Goal: Information Seeking & Learning: Learn about a topic

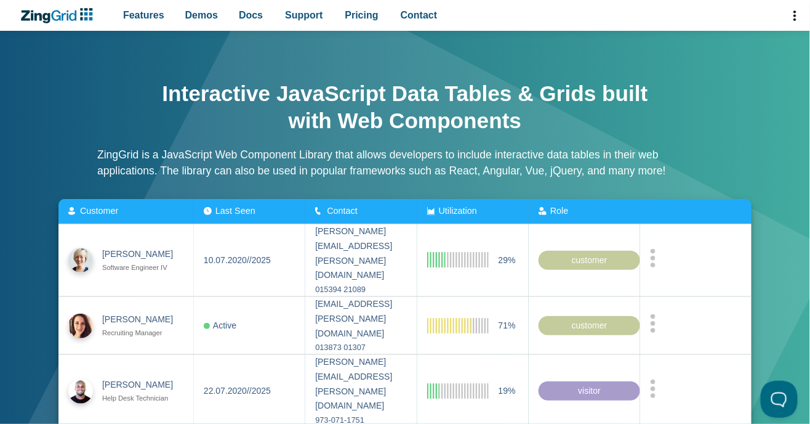
click at [345, 15] on span "Pricing" at bounding box center [361, 15] width 33 height 17
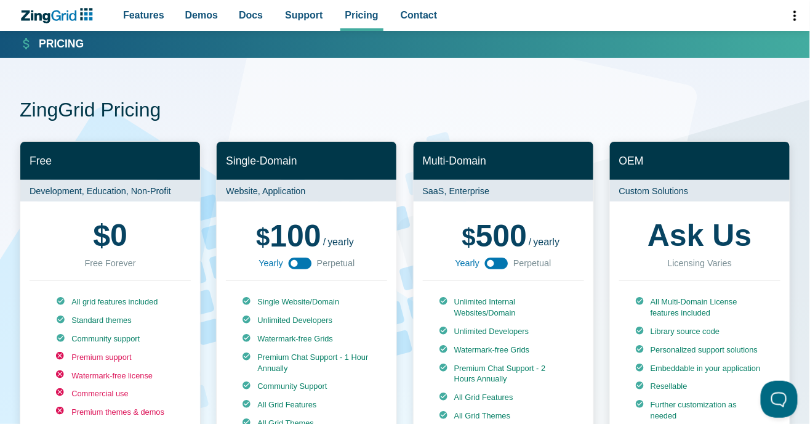
click at [136, 20] on span "Features" at bounding box center [143, 15] width 41 height 17
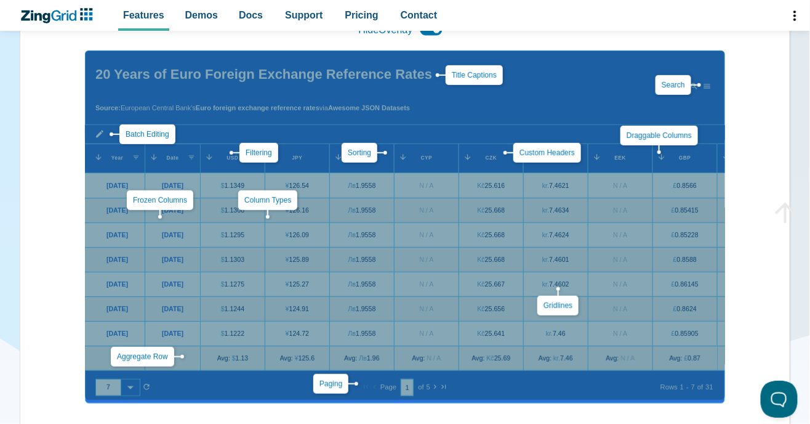
scroll to position [232, 0]
click at [201, 8] on span "Demos" at bounding box center [201, 15] width 33 height 17
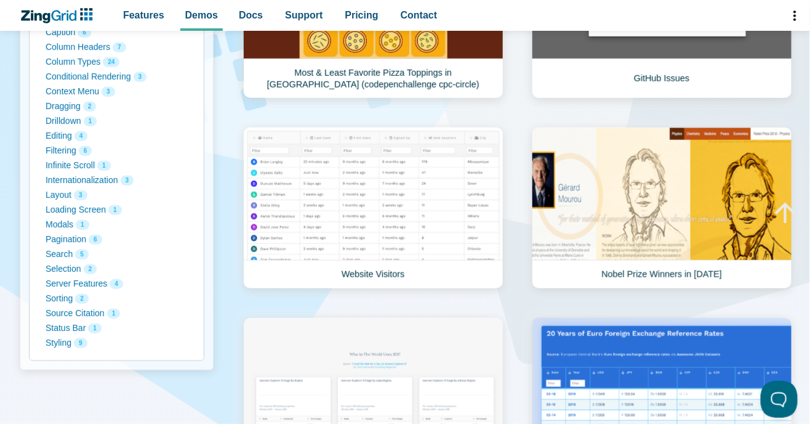
scroll to position [291, 0]
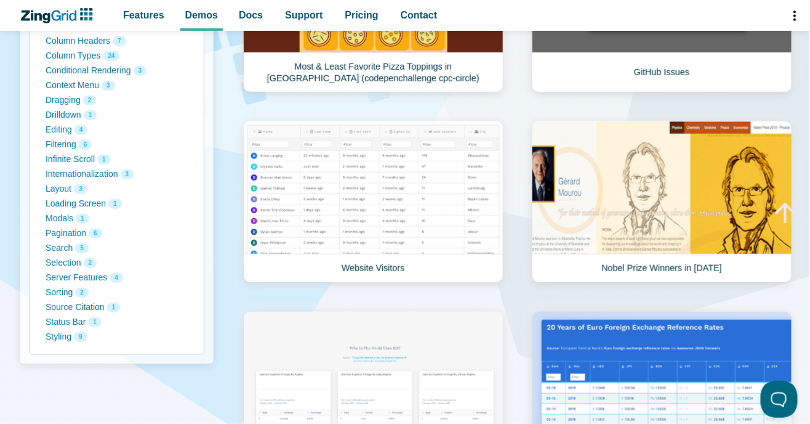
click at [54, 246] on button "Search 5" at bounding box center [117, 248] width 142 height 15
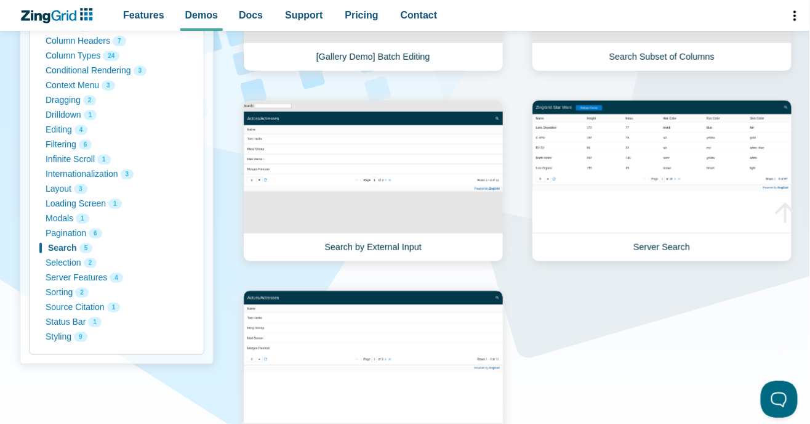
click at [62, 234] on button "Pagination 6" at bounding box center [117, 233] width 142 height 15
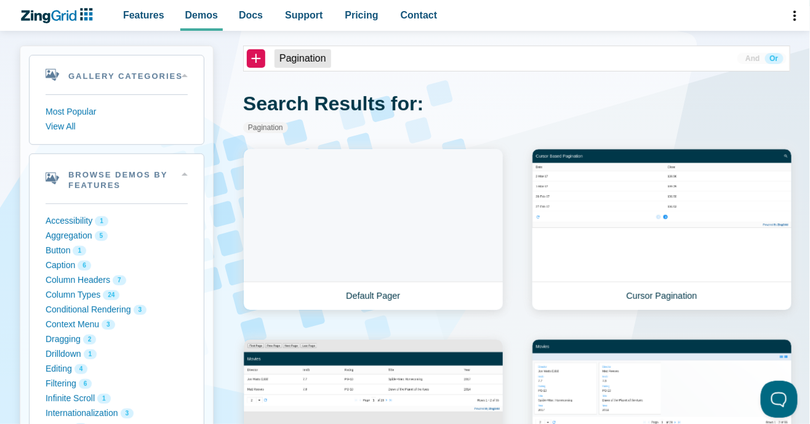
scroll to position [52, 0]
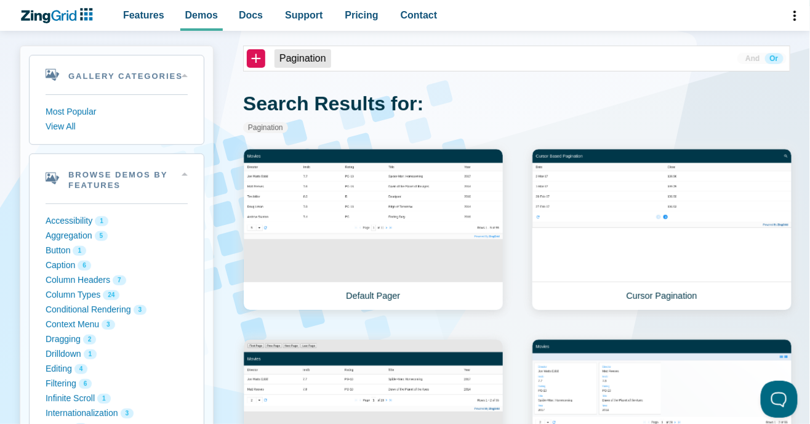
click at [249, 13] on span "Docs" at bounding box center [251, 15] width 24 height 17
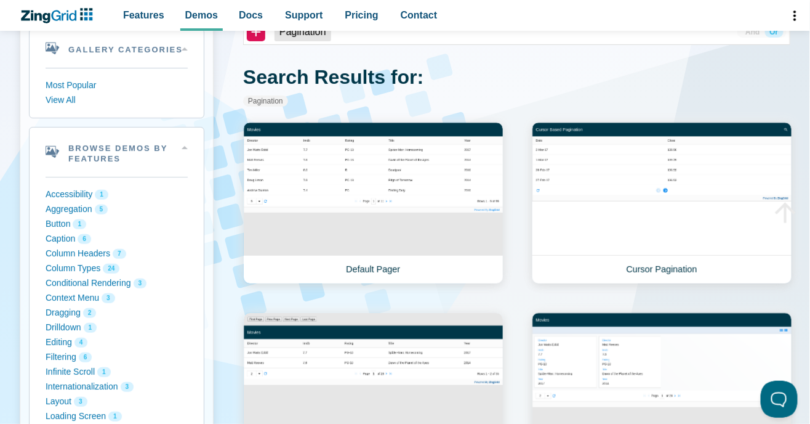
scroll to position [111, 0]
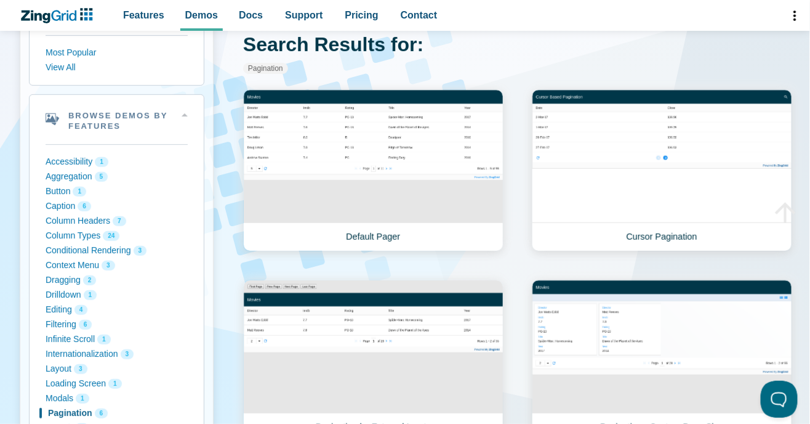
click at [139, 15] on span "Features" at bounding box center [143, 15] width 41 height 17
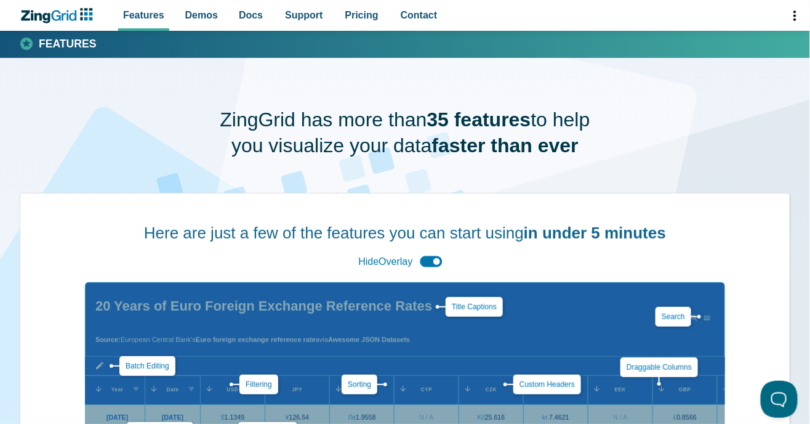
click at [203, 23] on span "Demos" at bounding box center [201, 15] width 33 height 17
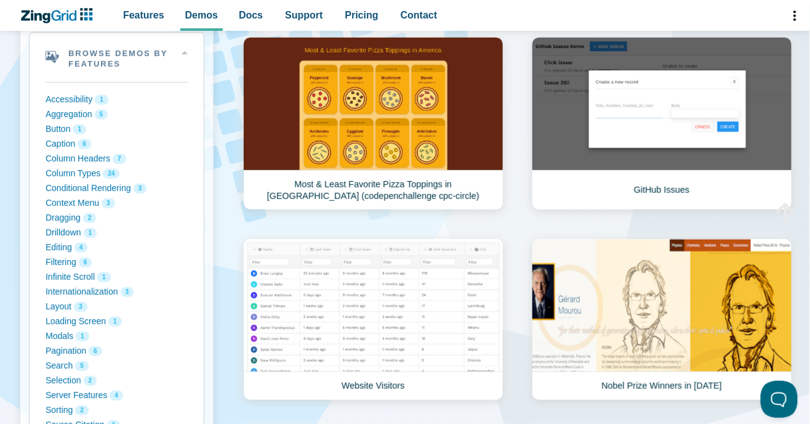
click at [62, 243] on button "Editing 4" at bounding box center [117, 247] width 142 height 15
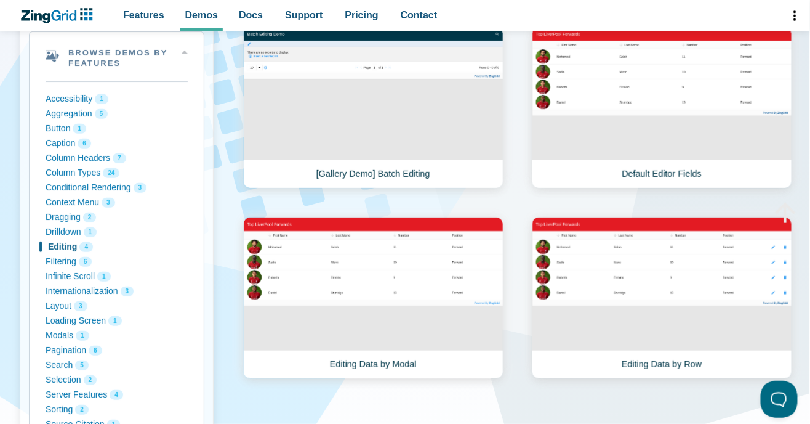
scroll to position [191, 0]
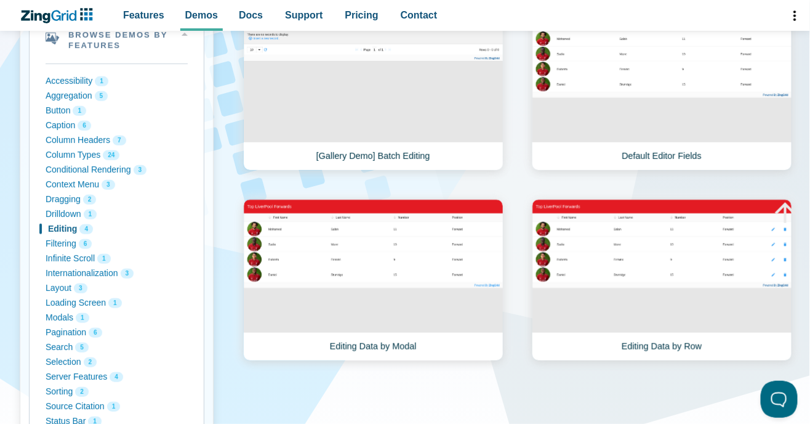
click at [342, 280] on link "Editing Data by Modal" at bounding box center [373, 280] width 260 height 162
click at [691, 153] on link "Default Editor Fields" at bounding box center [662, 90] width 260 height 162
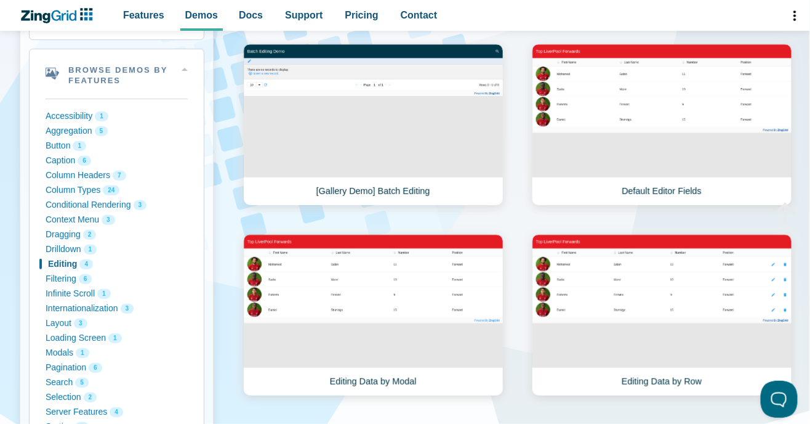
scroll to position [187, 0]
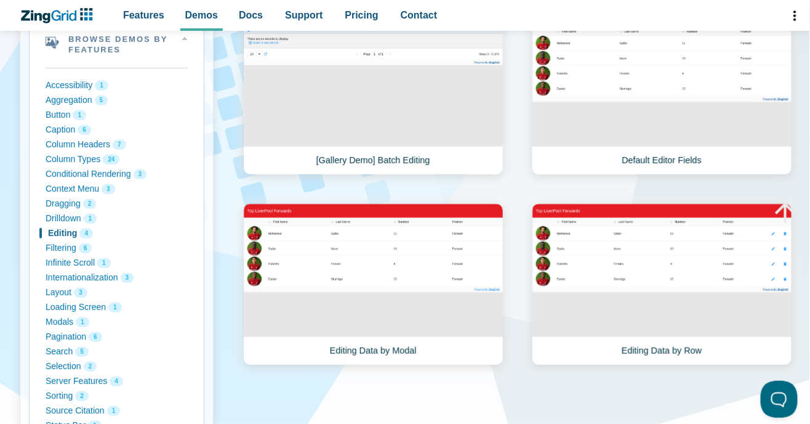
click at [696, 268] on link "Editing Data by Row" at bounding box center [662, 284] width 260 height 162
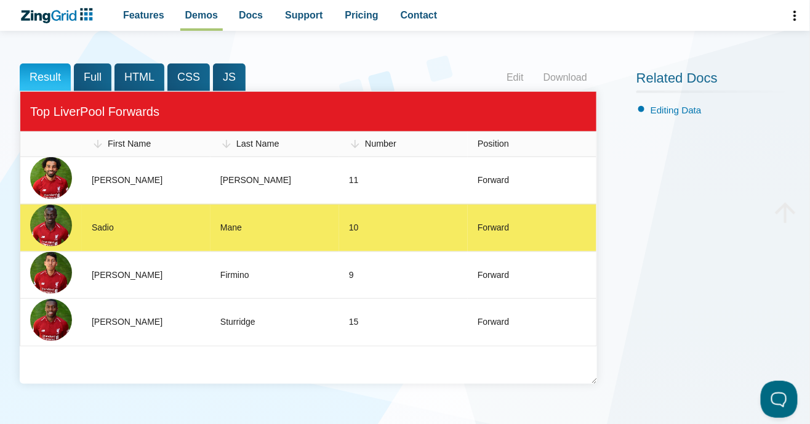
scroll to position [161, 0]
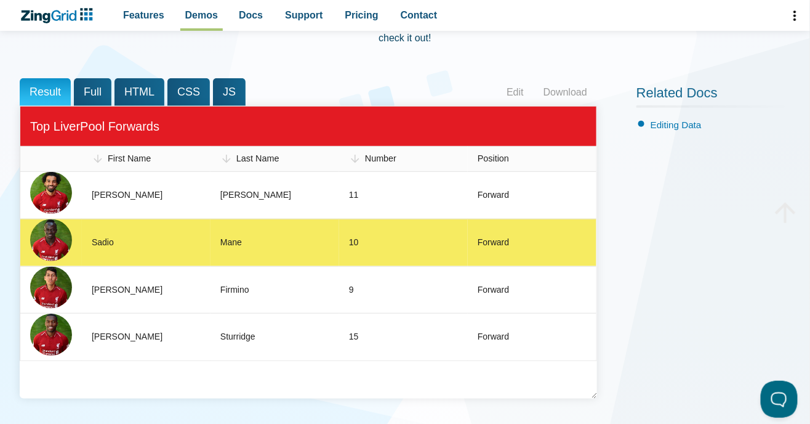
click at [338, 289] on zg-cell "Firmino" at bounding box center [275, 289] width 129 height 47
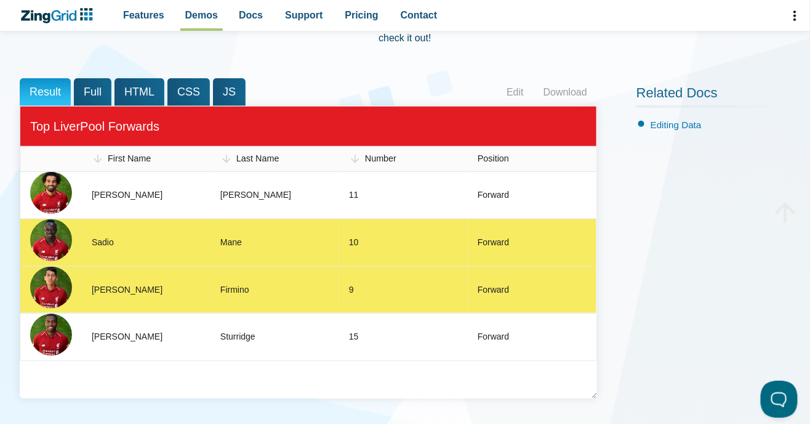
click at [514, 85] on link "Edit" at bounding box center [515, 92] width 37 height 18
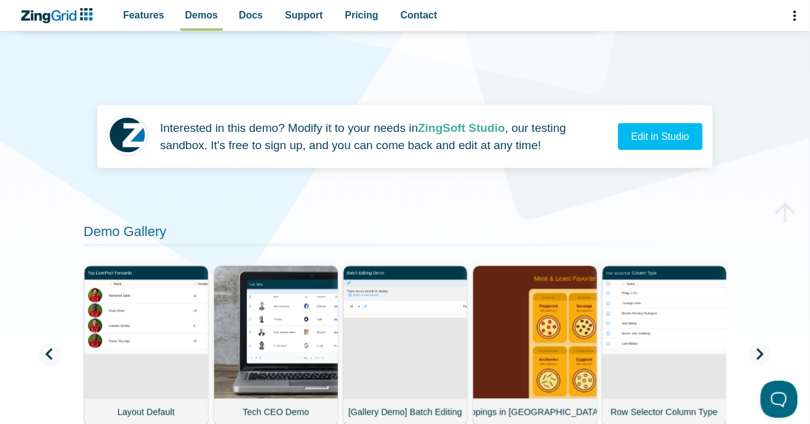
scroll to position [530, 0]
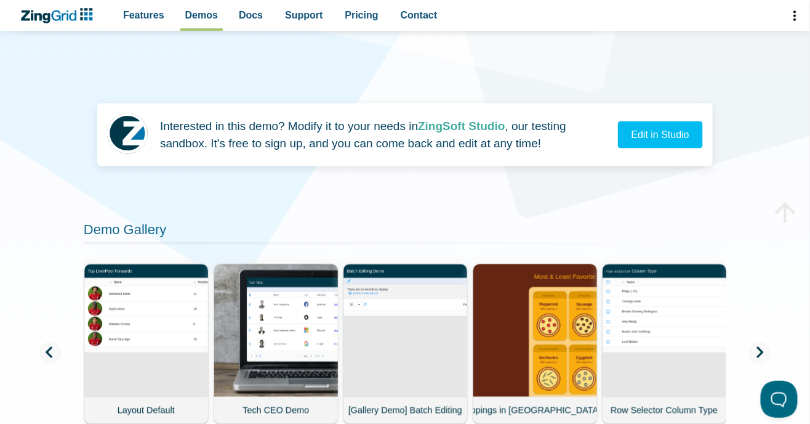
click at [648, 135] on link "Edit in Studio" at bounding box center [660, 134] width 85 height 27
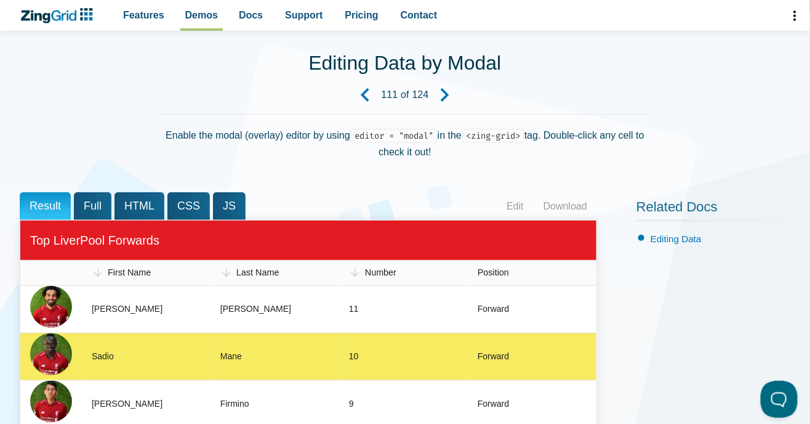
scroll to position [47, 0]
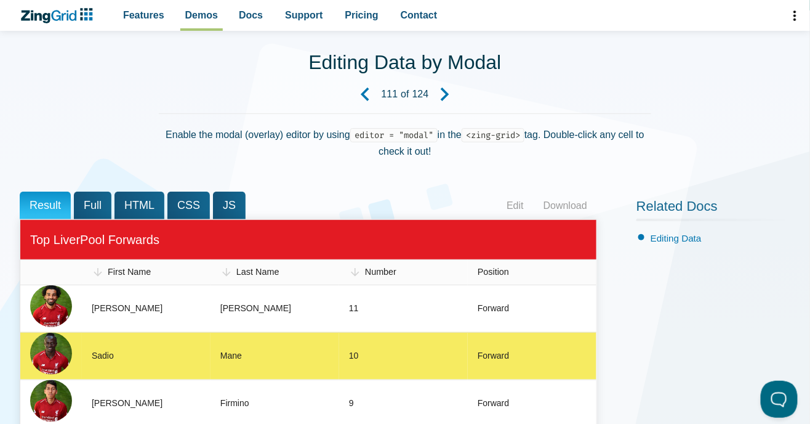
click at [513, 201] on link "Edit" at bounding box center [515, 205] width 37 height 18
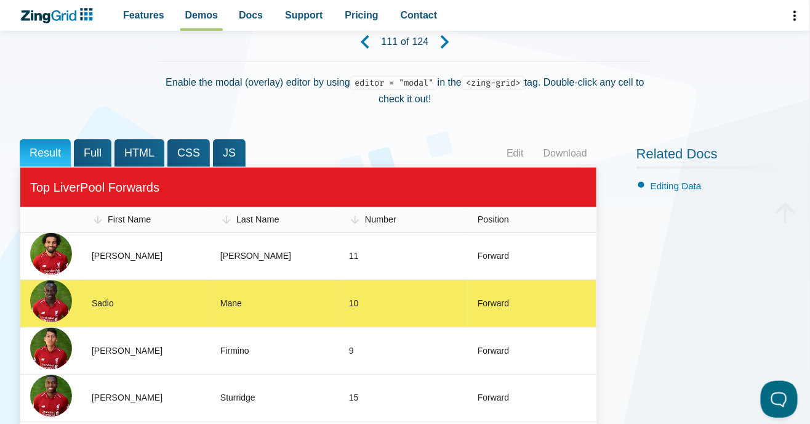
scroll to position [107, 0]
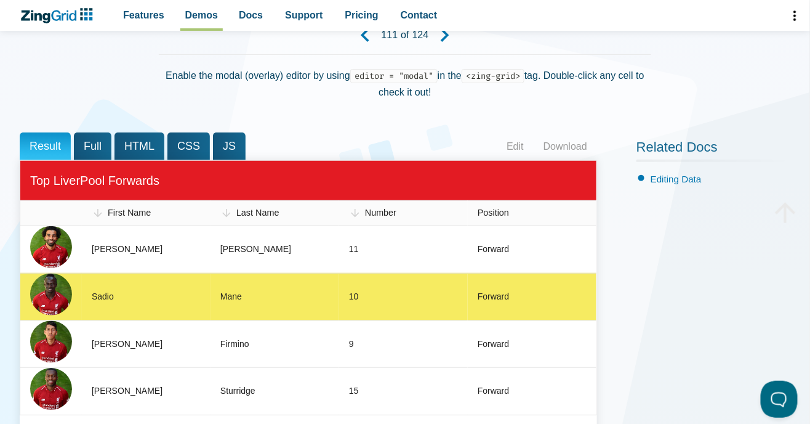
click at [363, 299] on zg-cell "10" at bounding box center [403, 296] width 129 height 47
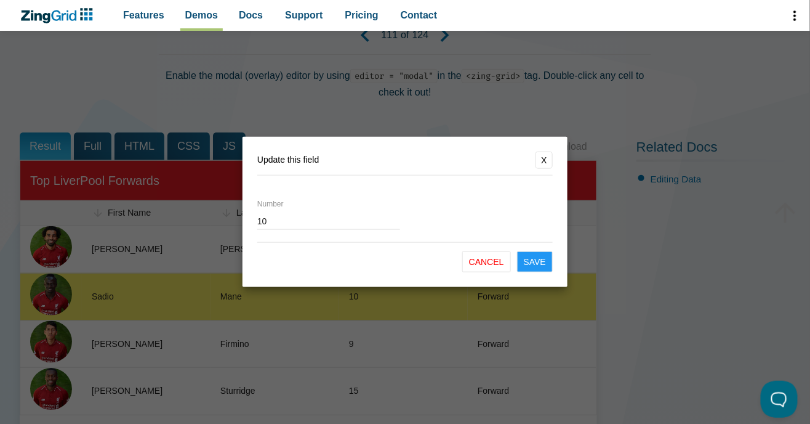
click at [363, 294] on dialog "Update this field X Number 10 Cancel Save" at bounding box center [405, 212] width 810 height 424
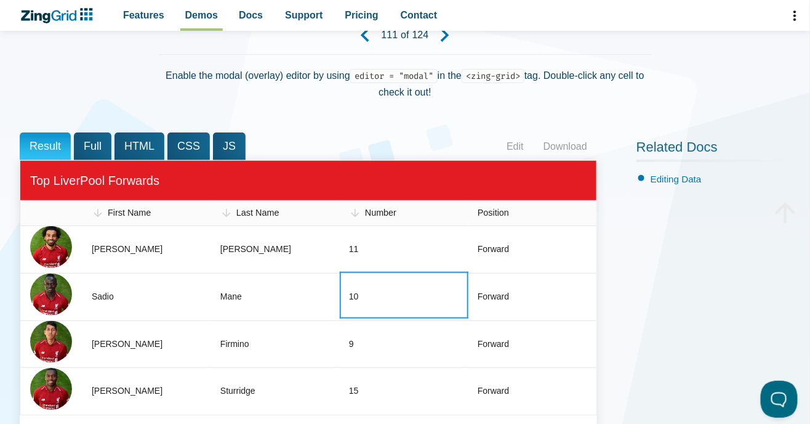
click at [419, 294] on zg-cell "10" at bounding box center [403, 296] width 129 height 47
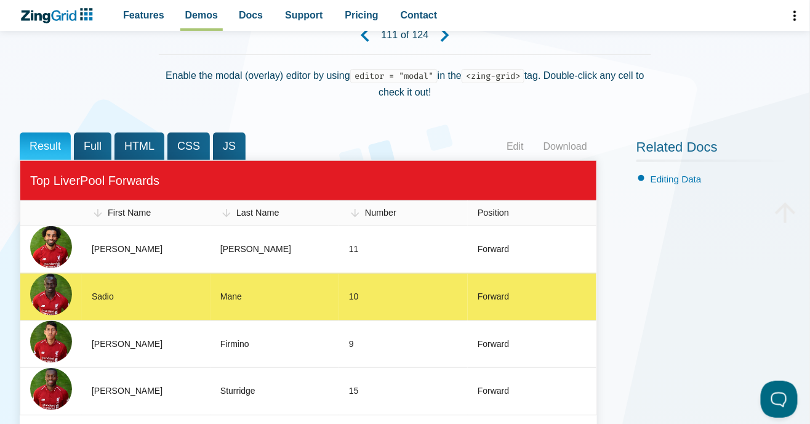
click at [363, 300] on zg-cell "10" at bounding box center [403, 296] width 129 height 47
click at [360, 297] on zg-cell "10" at bounding box center [403, 296] width 129 height 47
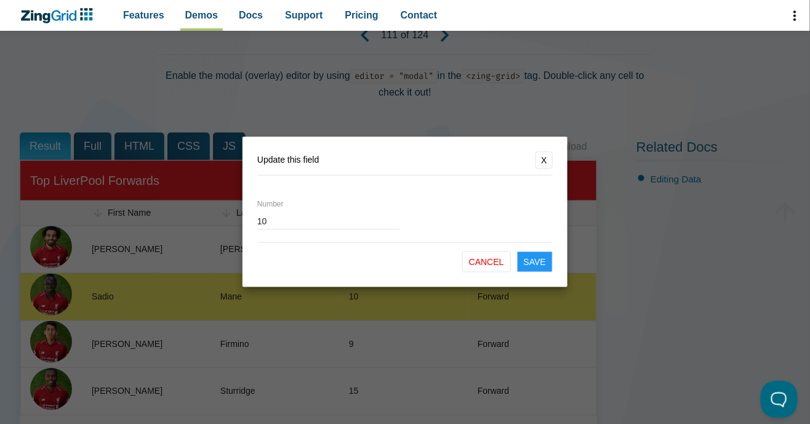
click at [364, 297] on dialog "Update this field X Number 10 Cancel Save" at bounding box center [405, 212] width 810 height 424
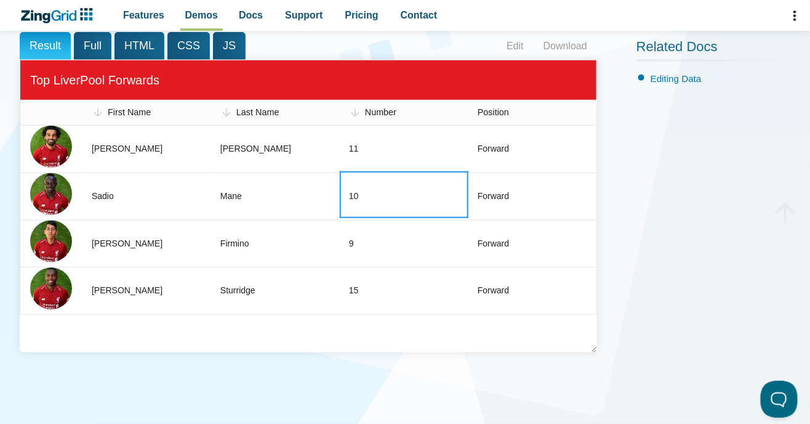
scroll to position [251, 0]
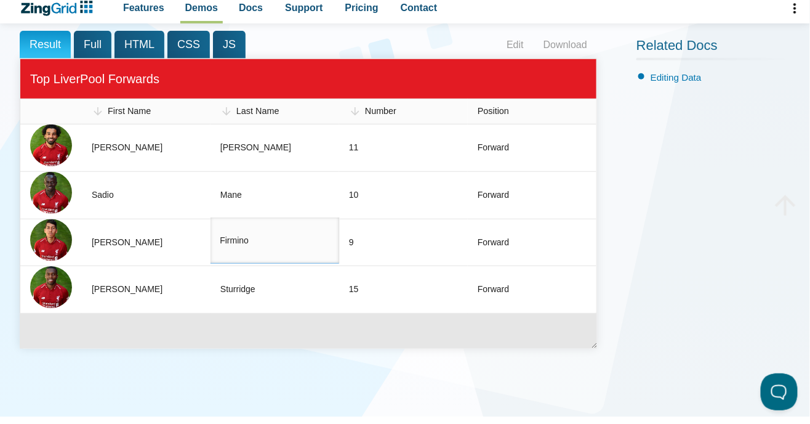
scroll to position [201, 0]
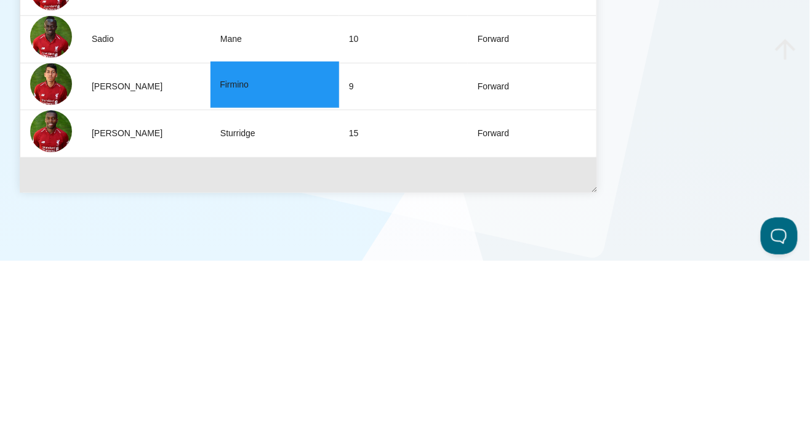
click at [511, 256] on zg-cell "Forward" at bounding box center [532, 249] width 129 height 47
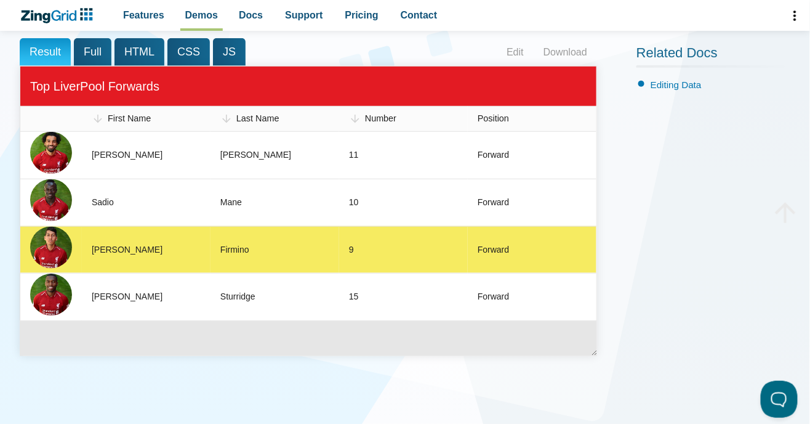
click at [503, 251] on div "Forward" at bounding box center [493, 250] width 31 height 15
click at [508, 252] on div "Forward" at bounding box center [493, 250] width 31 height 15
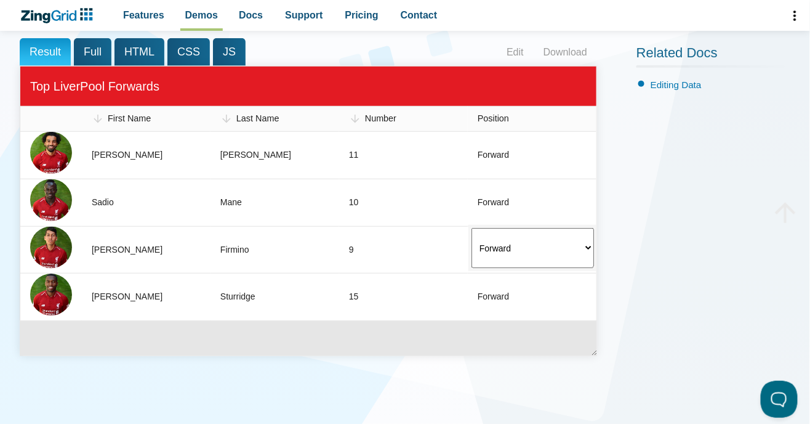
click at [515, 297] on zg-cell "Forward" at bounding box center [532, 296] width 129 height 47
click at [350, 248] on div "9" at bounding box center [351, 250] width 5 height 15
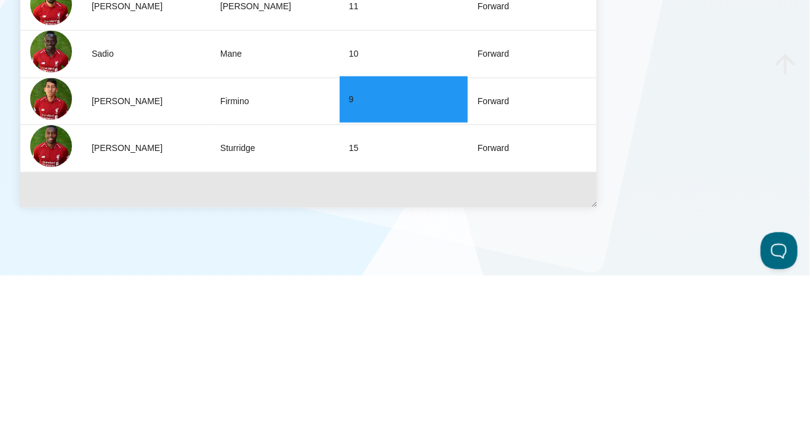
click at [105, 252] on div "Roberto" at bounding box center [127, 250] width 71 height 15
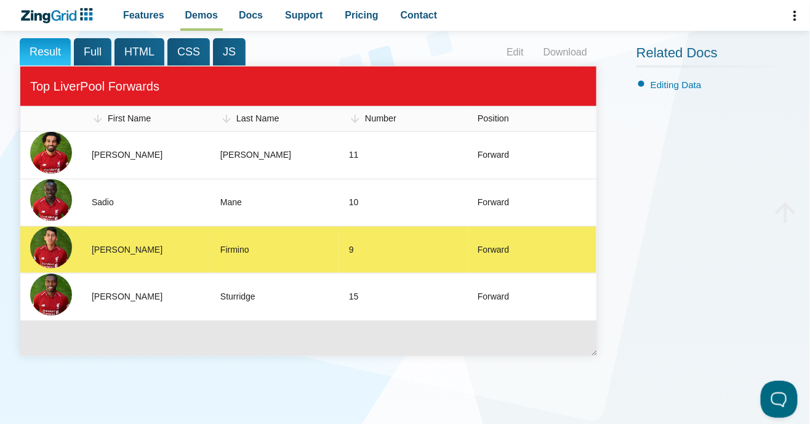
click at [107, 107] on zg-head-cell "First Name" at bounding box center [146, 119] width 129 height 26
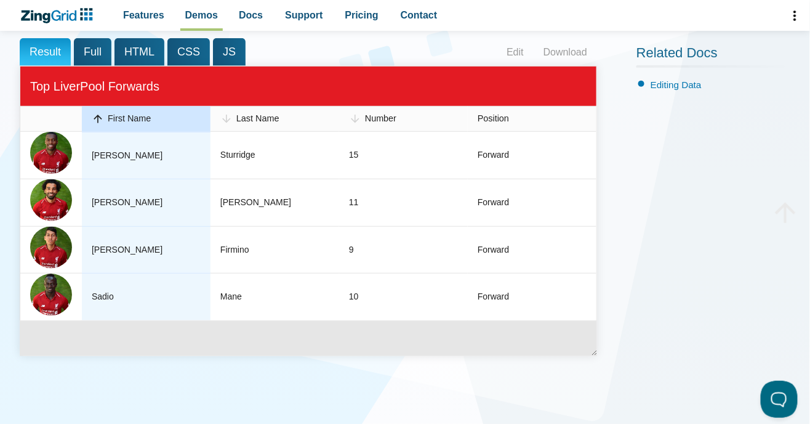
click at [137, 207] on zg-cell "Mohamed" at bounding box center [146, 202] width 129 height 47
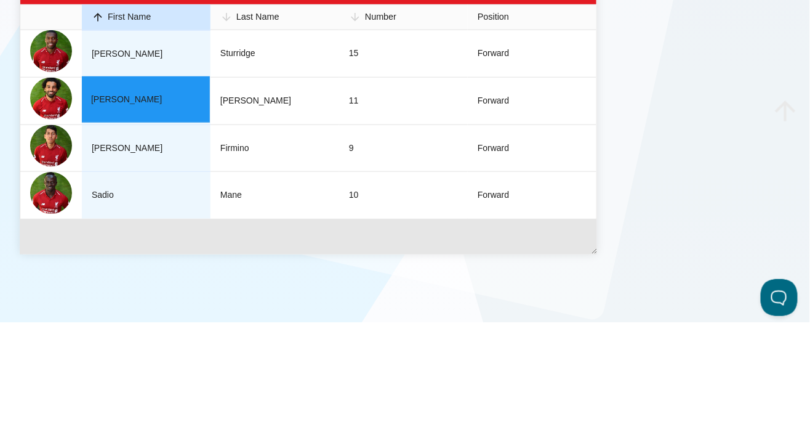
click at [685, 228] on div "Related Docs Editing Data" at bounding box center [714, 206] width 154 height 336
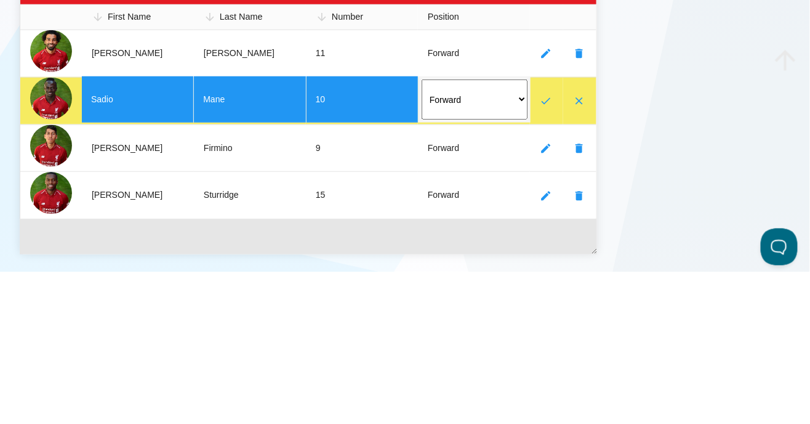
scroll to position [150, 0]
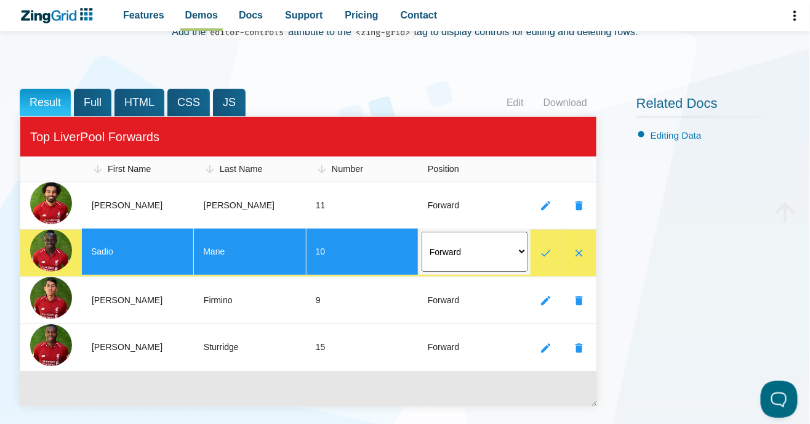
click at [430, 377] on div "First Name Last Name Number Position [PERSON_NAME] 11 Forward [PERSON_NAME] 10 …" at bounding box center [309, 261] width 578 height 290
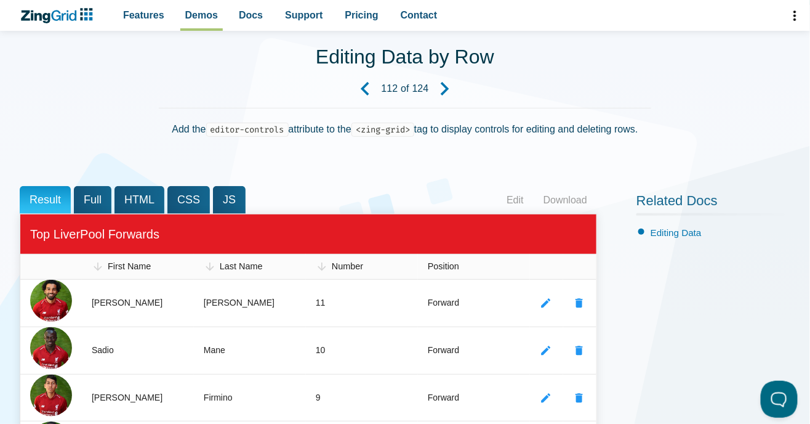
scroll to position [0, 0]
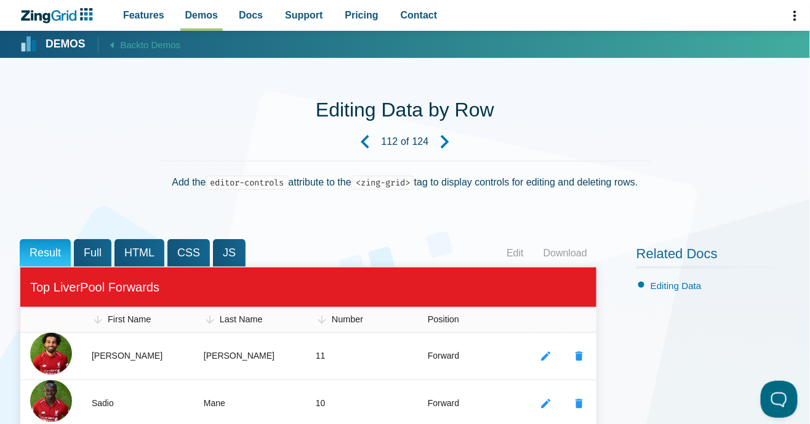
click at [149, 15] on span "Features" at bounding box center [143, 15] width 41 height 17
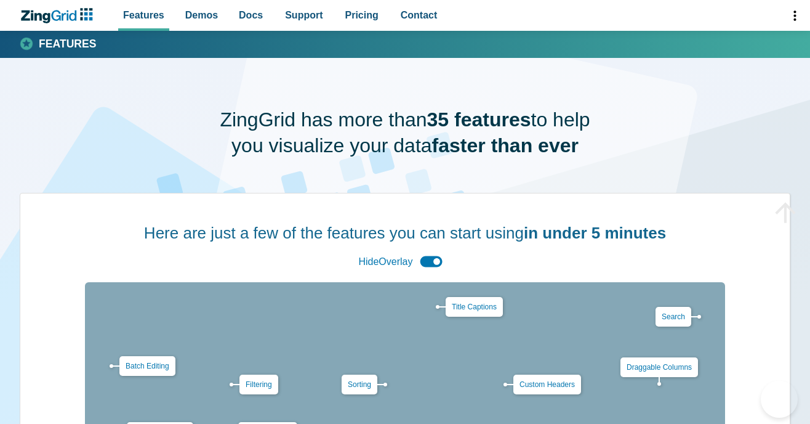
click at [429, 248] on div "Hide Overlay" at bounding box center [405, 261] width 102 height 26
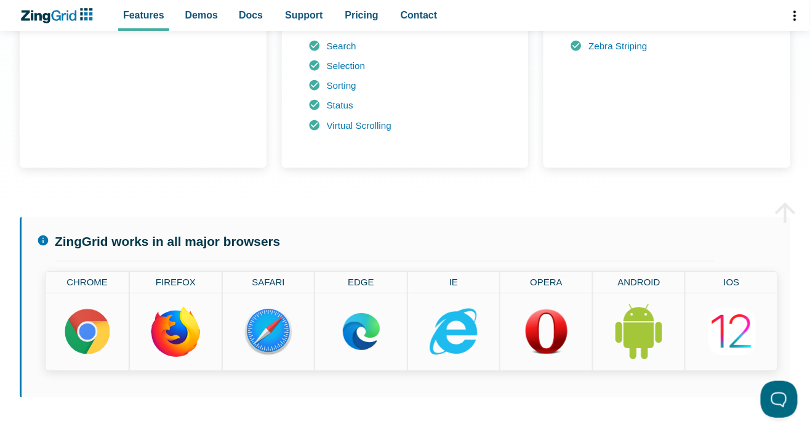
scroll to position [1229, 0]
